Goal: Check status: Check status

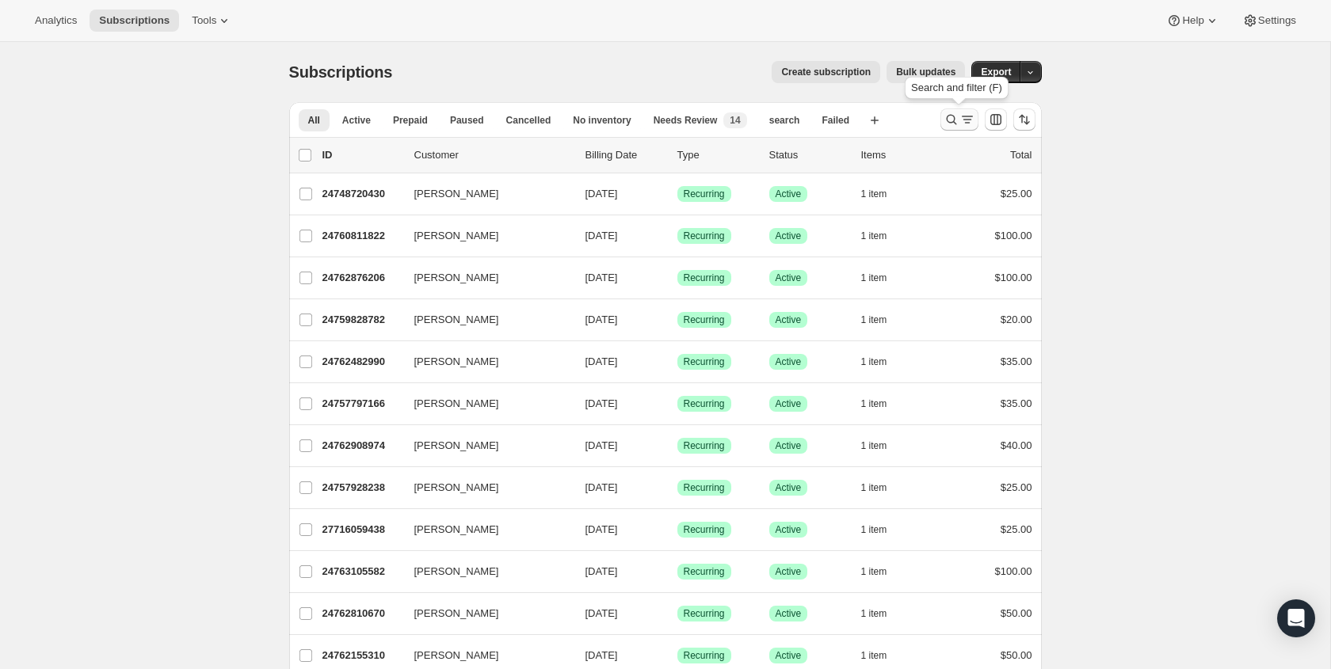
click at [954, 124] on icon "Search and filter results" at bounding box center [951, 120] width 16 height 16
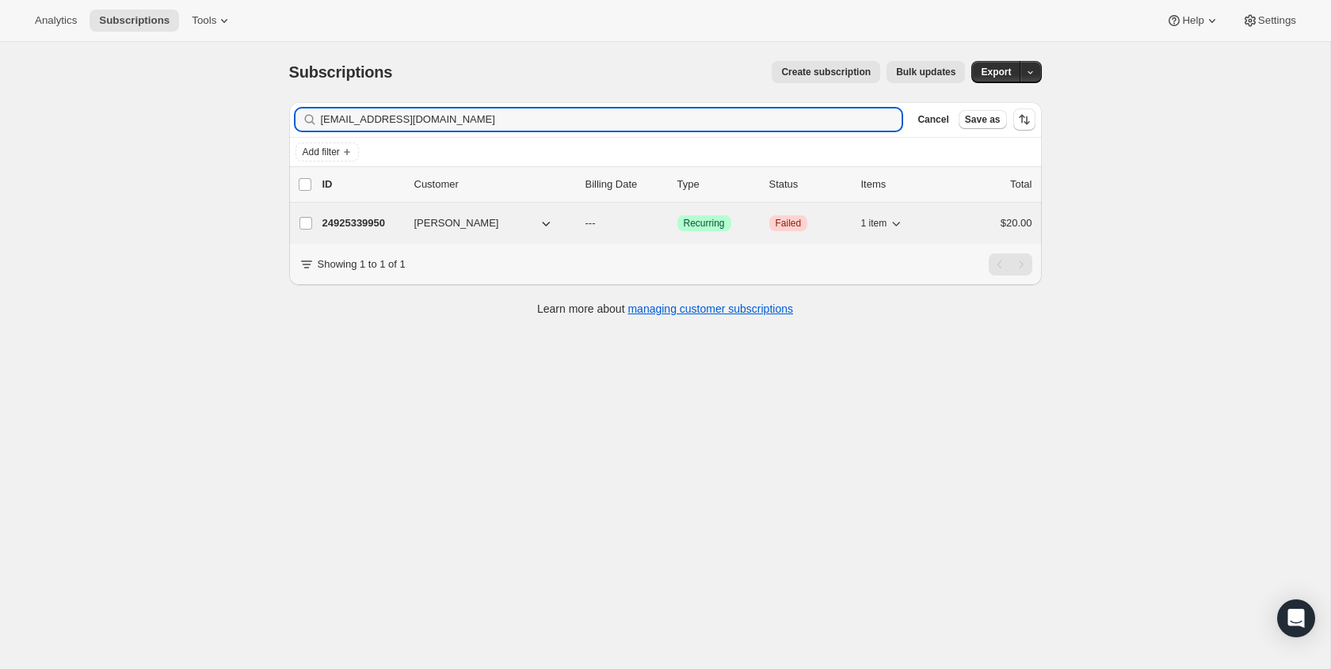
type input "riccomartin11@gmail.com"
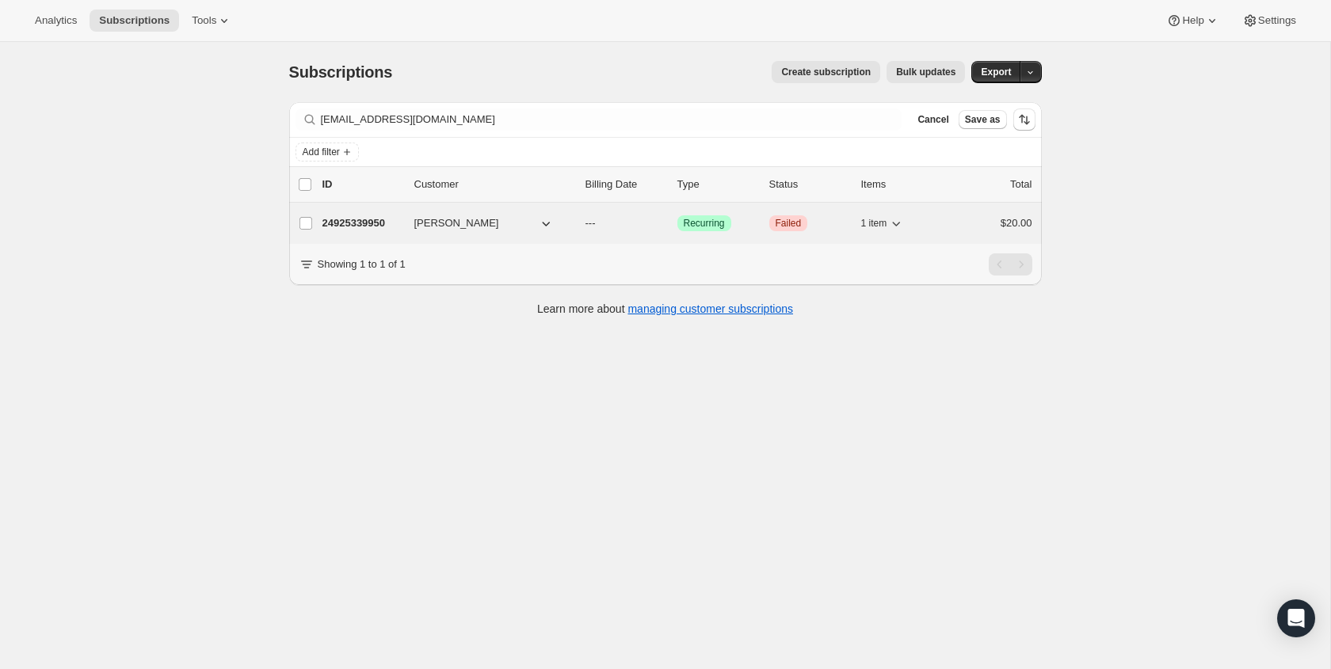
click at [520, 227] on button "Ricardo Martin" at bounding box center [484, 223] width 158 height 25
click at [651, 225] on p "---" at bounding box center [624, 223] width 79 height 16
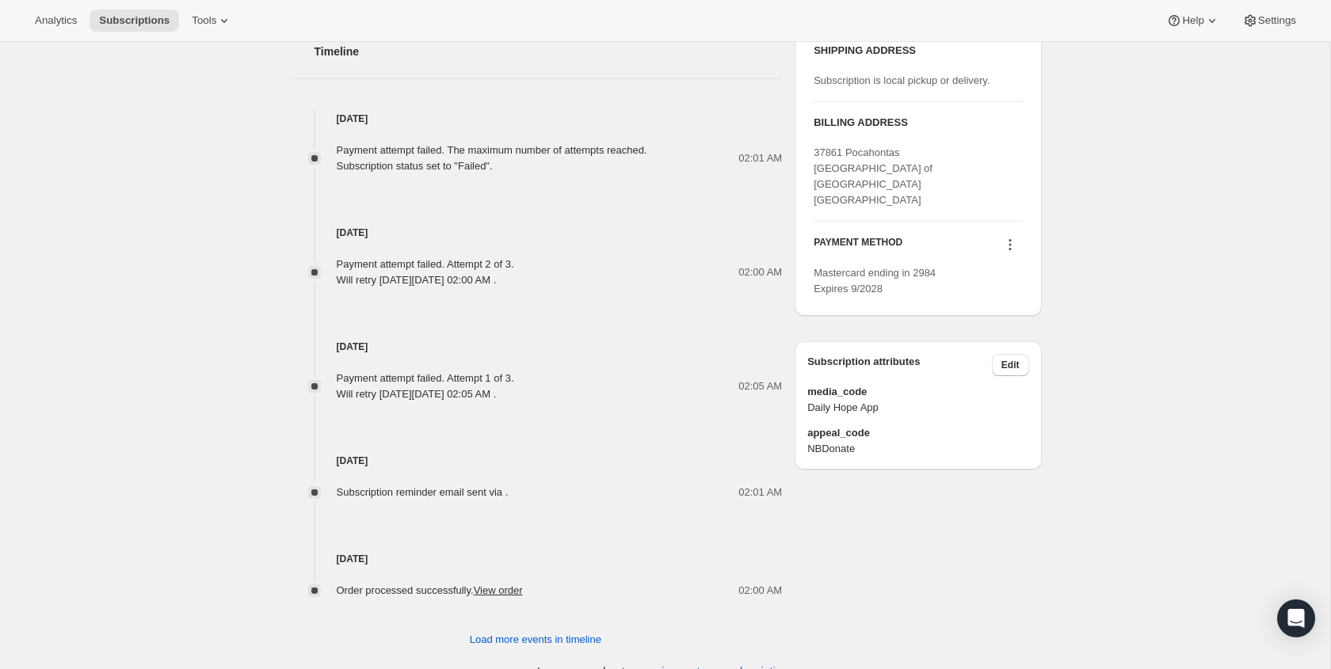
scroll to position [616, 0]
click at [1005, 235] on icon at bounding box center [1010, 243] width 16 height 16
click at [1072, 212] on div "Subscription #24925339950. This page is ready Subscription #24925339950 Success…" at bounding box center [665, 60] width 1330 height 1268
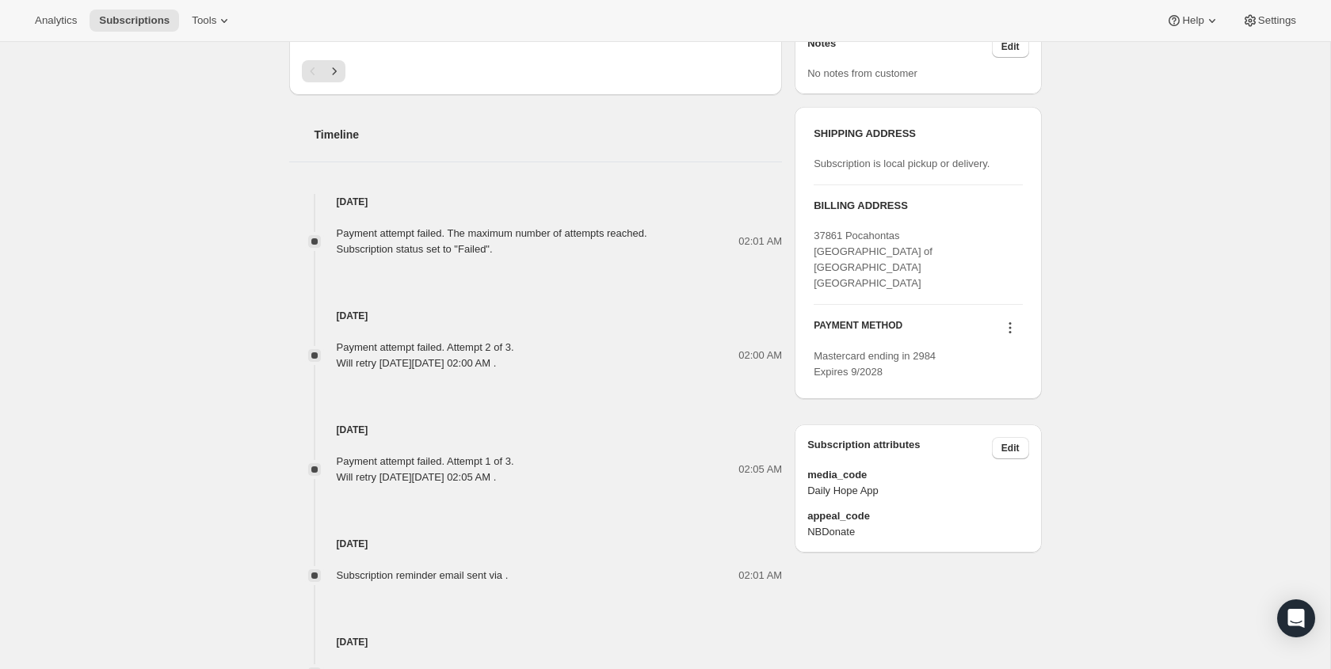
scroll to position [0, 0]
